Goal: Information Seeking & Learning: Learn about a topic

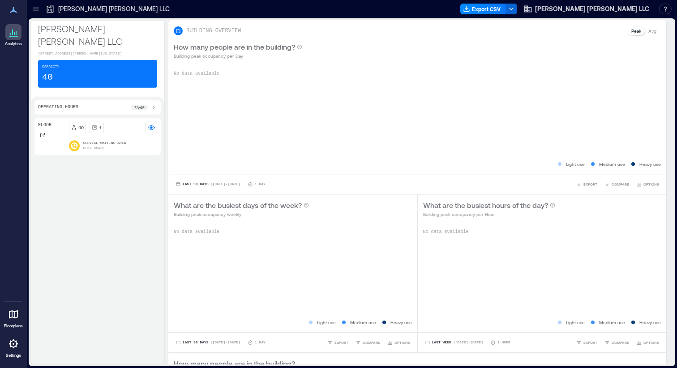
click at [102, 146] on p "Flex Space" at bounding box center [93, 148] width 21 height 5
click at [74, 143] on icon at bounding box center [74, 146] width 7 height 7
click at [81, 104] on div "Operating Hours 7a - 6p" at bounding box center [97, 107] width 119 height 7
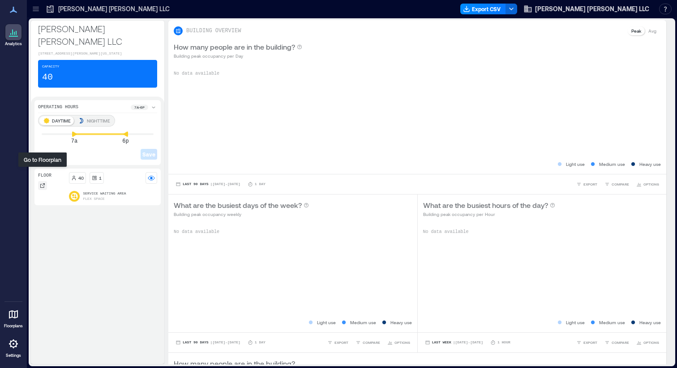
click at [45, 181] on div at bounding box center [42, 185] width 9 height 9
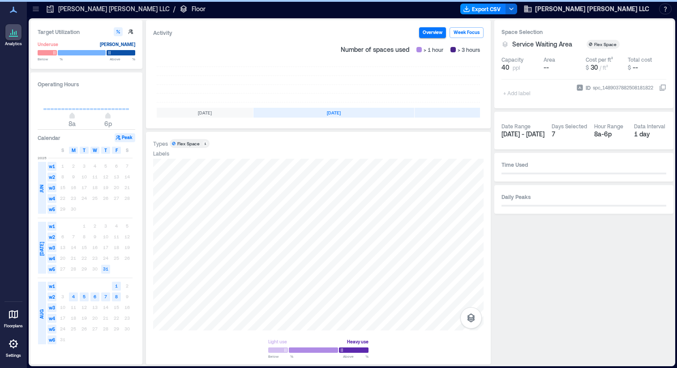
scroll to position [0, 160]
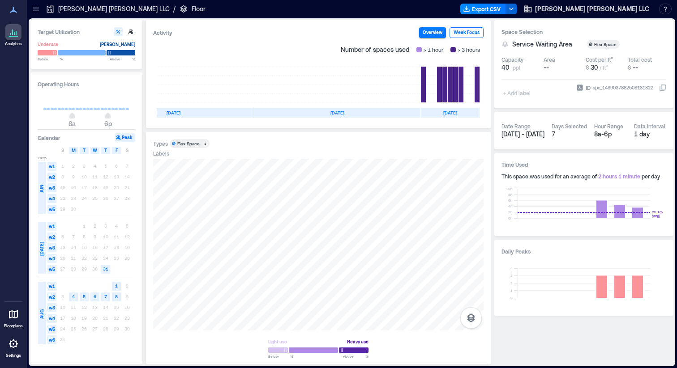
click at [463, 32] on button "Week Focus" at bounding box center [467, 32] width 34 height 11
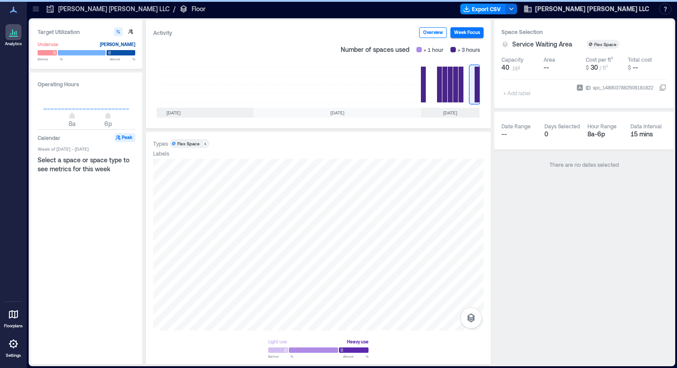
click at [428, 33] on button "Overview" at bounding box center [433, 32] width 28 height 11
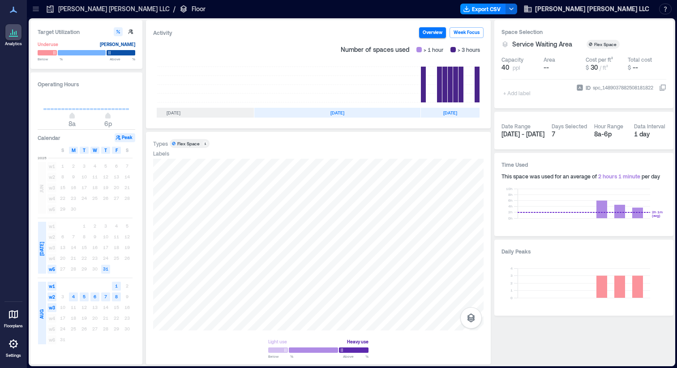
click at [34, 12] on icon at bounding box center [35, 8] width 9 height 9
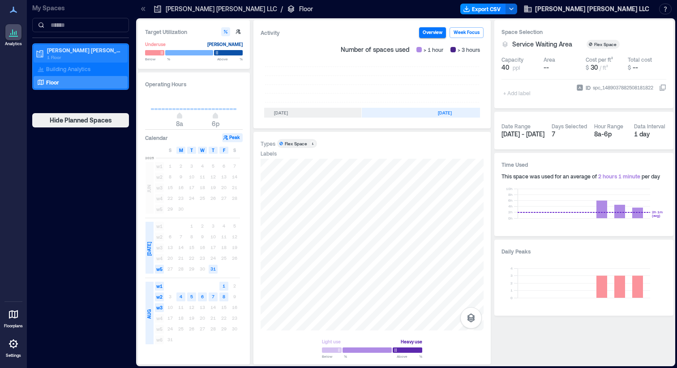
click at [68, 49] on p "[PERSON_NAME] [PERSON_NAME] LLC" at bounding box center [84, 50] width 75 height 7
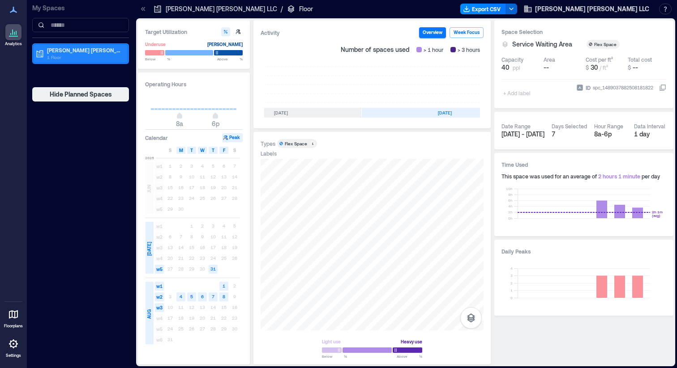
click at [68, 49] on p "[PERSON_NAME] [PERSON_NAME] LLC" at bounding box center [84, 50] width 75 height 7
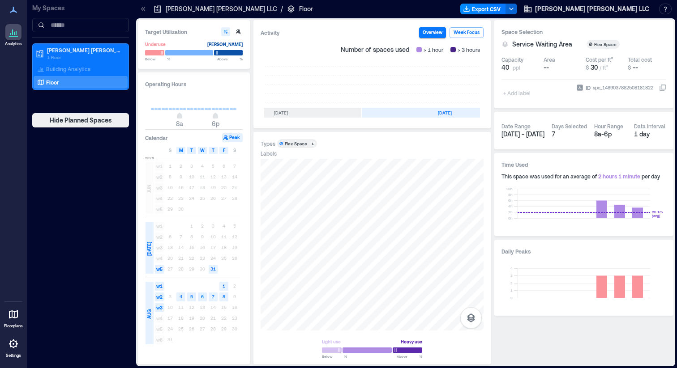
click at [61, 81] on div "Floor" at bounding box center [78, 82] width 87 height 9
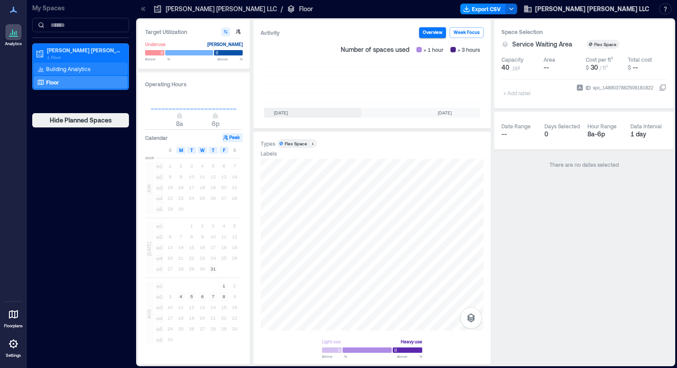
click at [65, 75] on div "Building Analytics" at bounding box center [81, 69] width 94 height 13
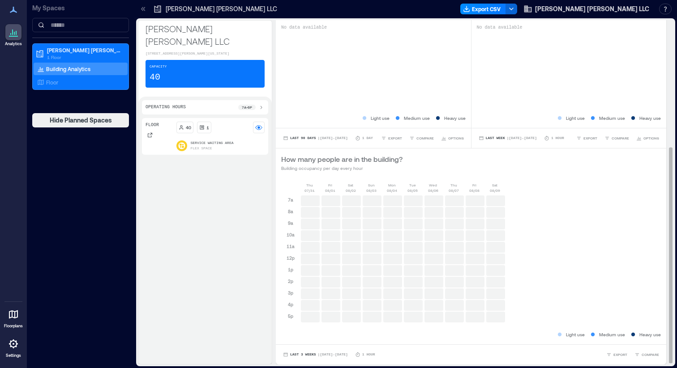
scroll to position [201, 0]
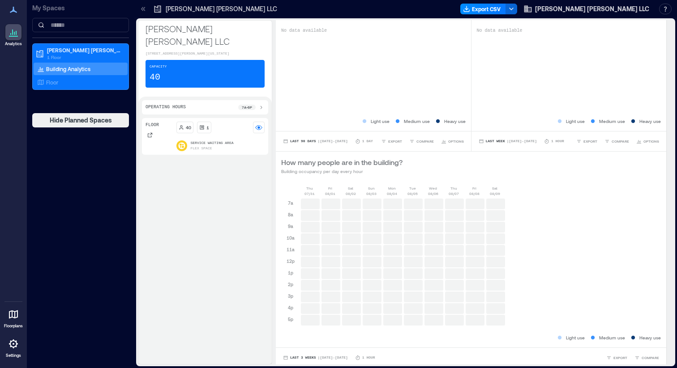
click at [214, 122] on div "40 1 Service Waiting Area Flex Space" at bounding box center [220, 137] width 89 height 30
click at [206, 124] on p "1" at bounding box center [207, 127] width 3 height 7
click at [72, 58] on p "1 Floor" at bounding box center [84, 57] width 75 height 7
